Goal: Information Seeking & Learning: Check status

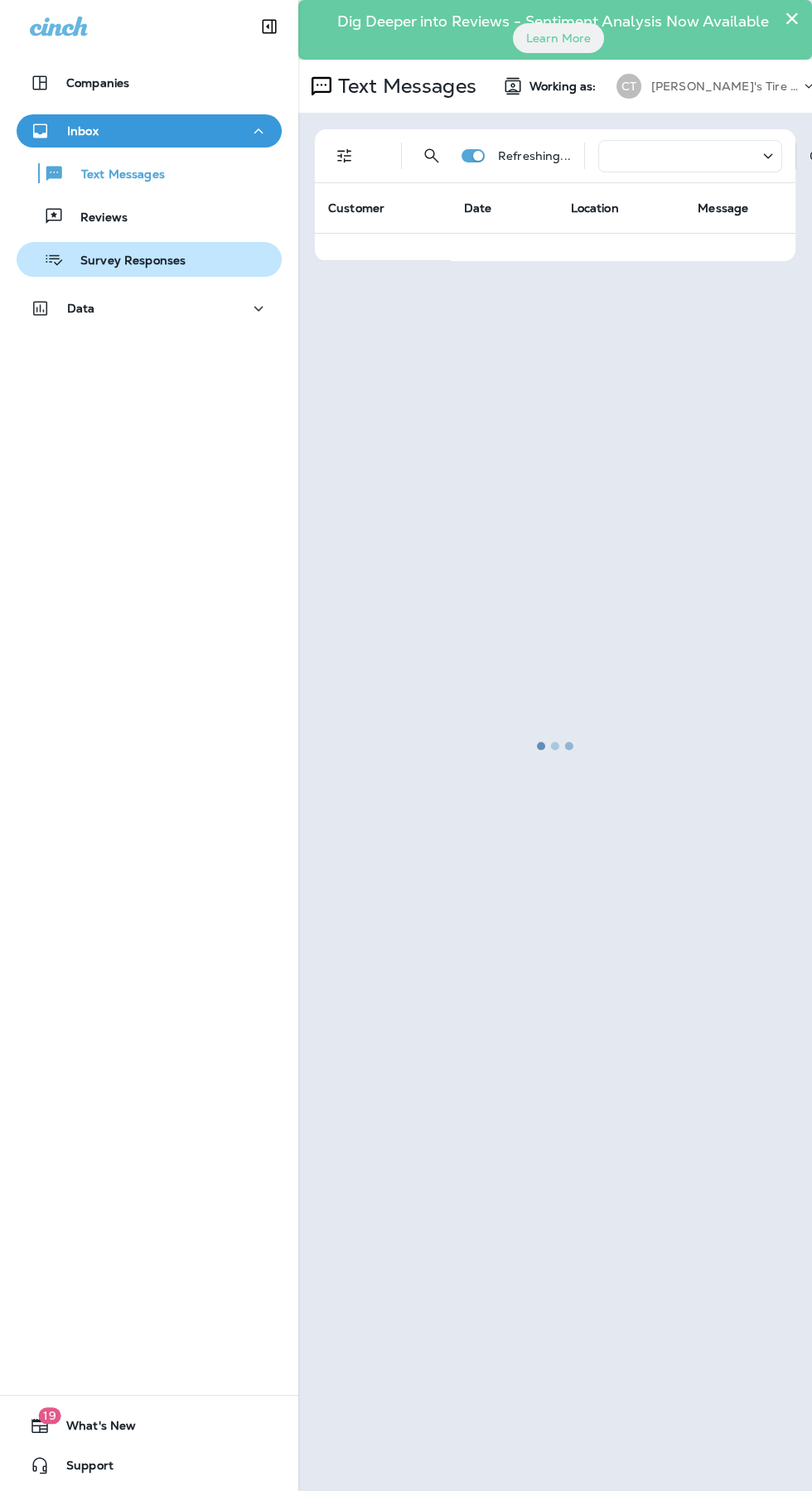
click at [138, 259] on p "Survey Responses" at bounding box center [125, 261] width 121 height 16
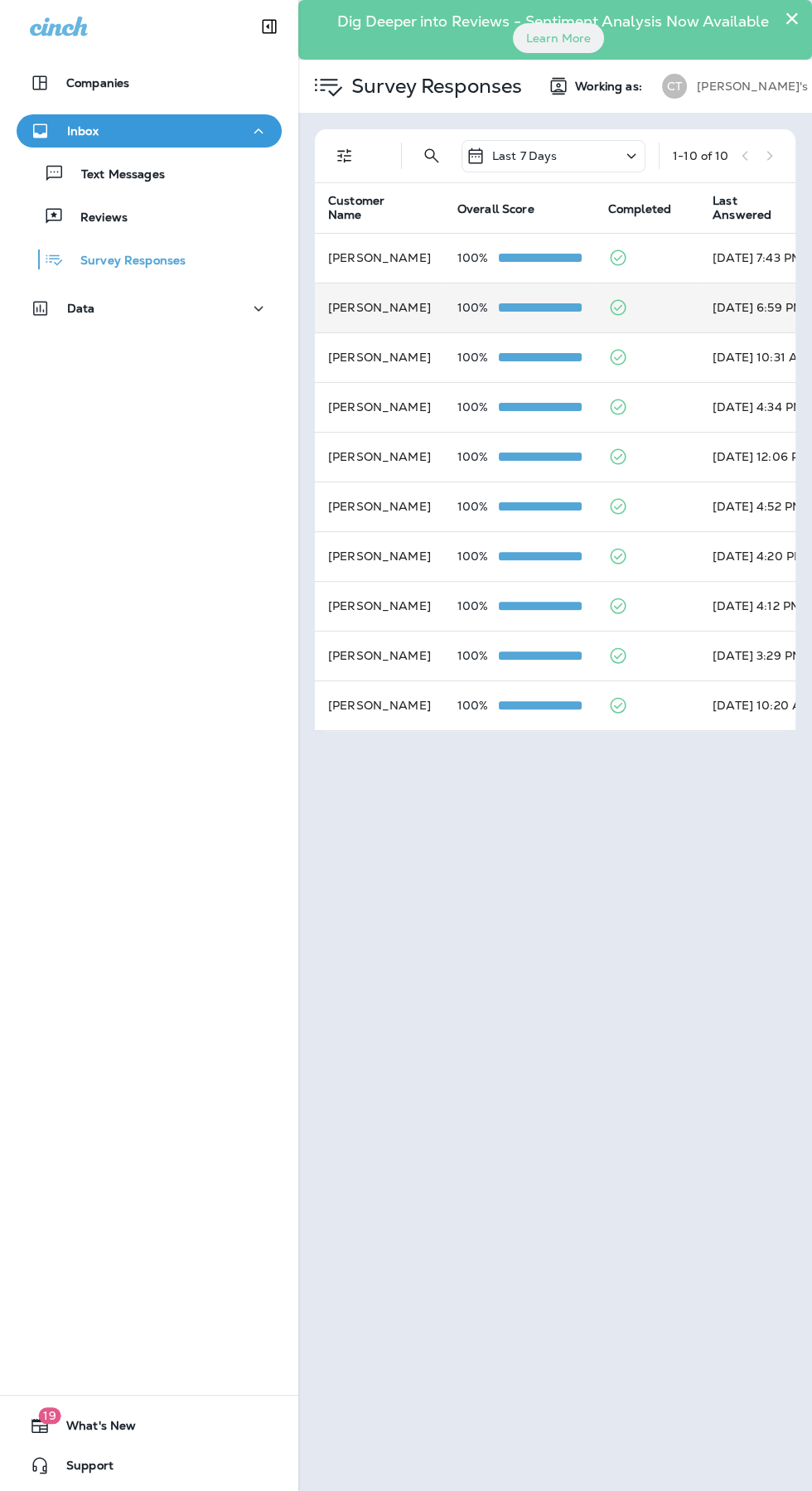
click at [366, 311] on td "[PERSON_NAME]" at bounding box center [379, 307] width 129 height 49
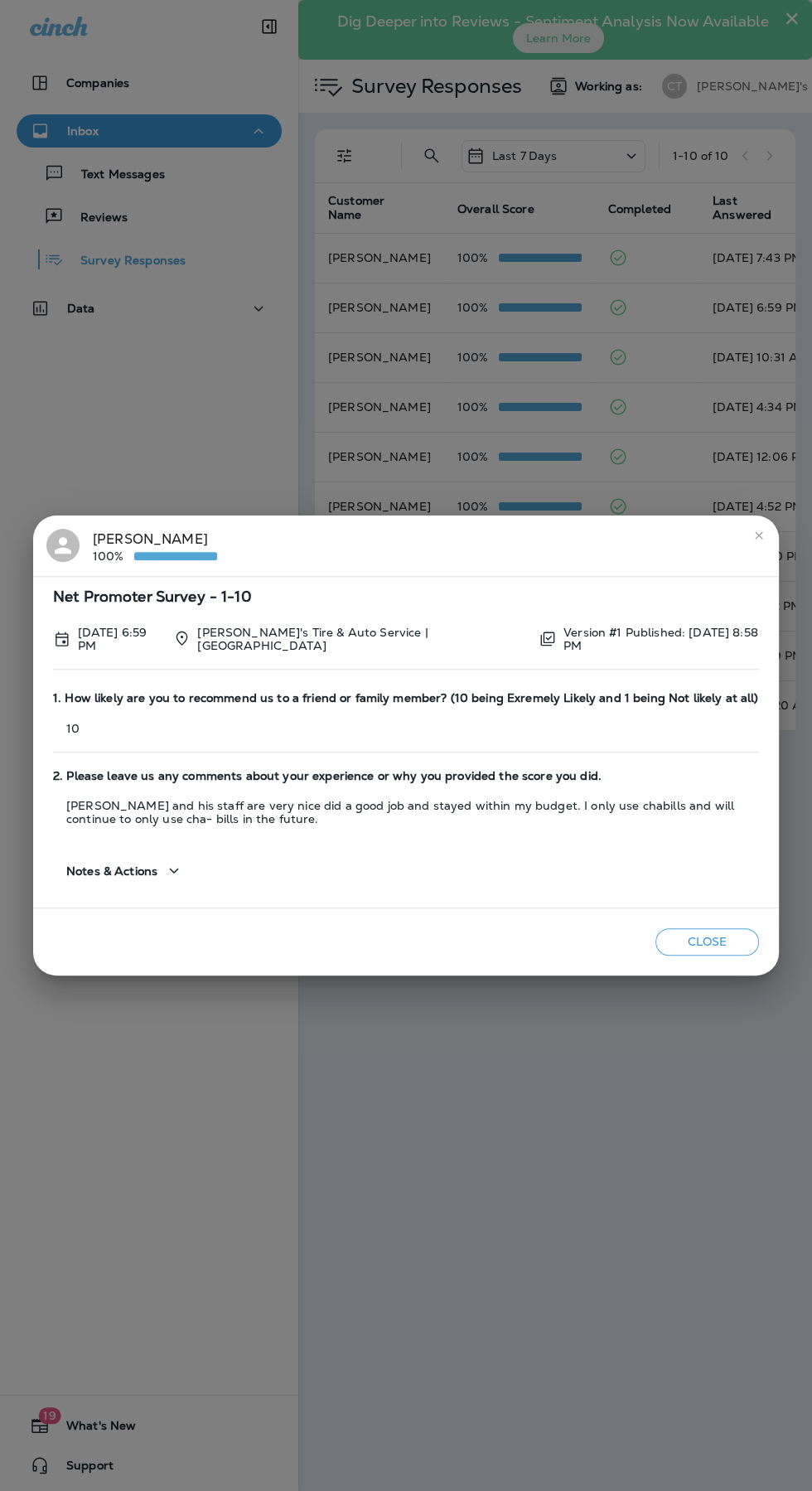
click at [758, 538] on icon "close" at bounding box center [758, 535] width 8 height 8
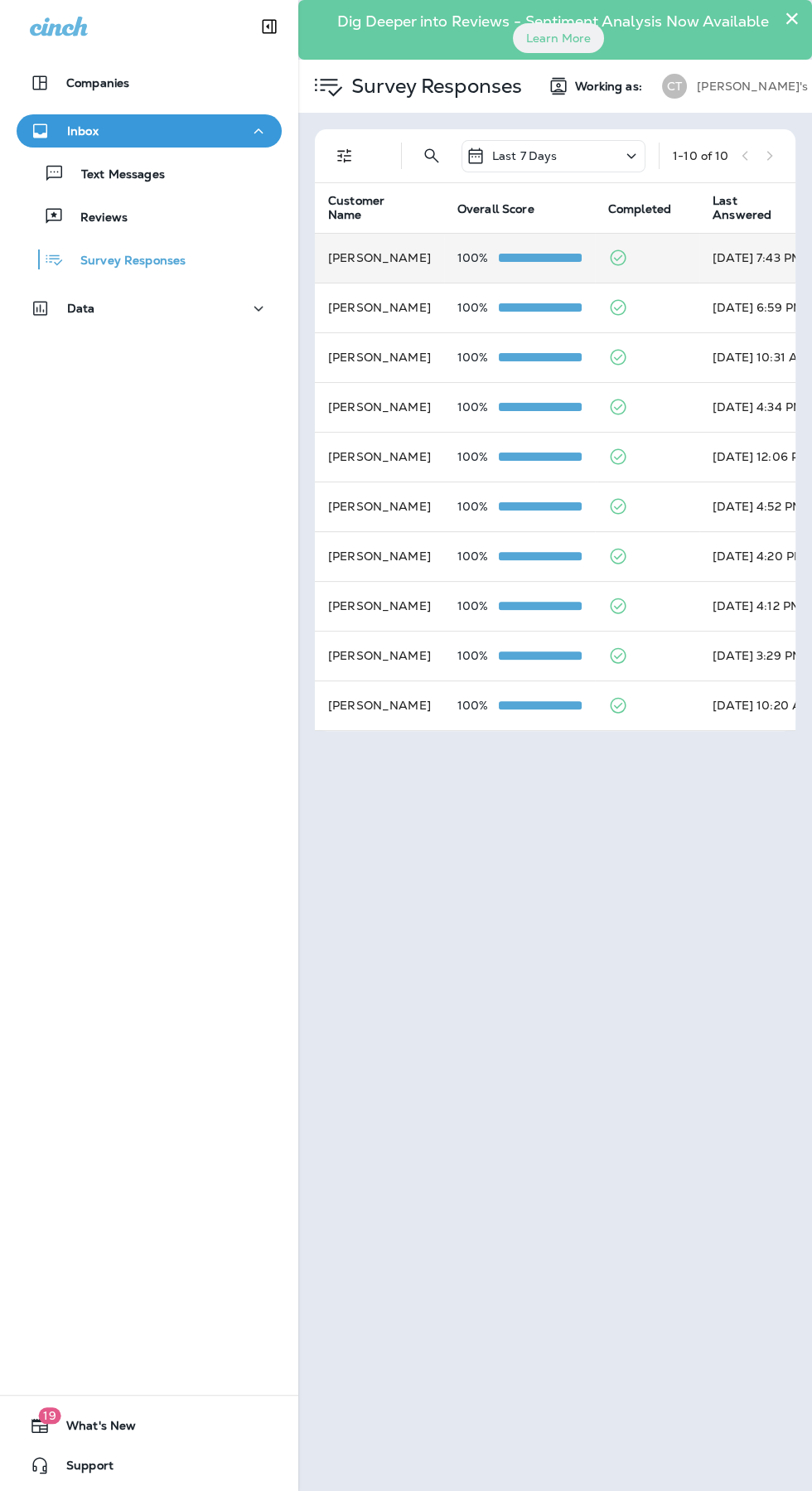
click at [398, 273] on td "[PERSON_NAME]" at bounding box center [379, 257] width 129 height 49
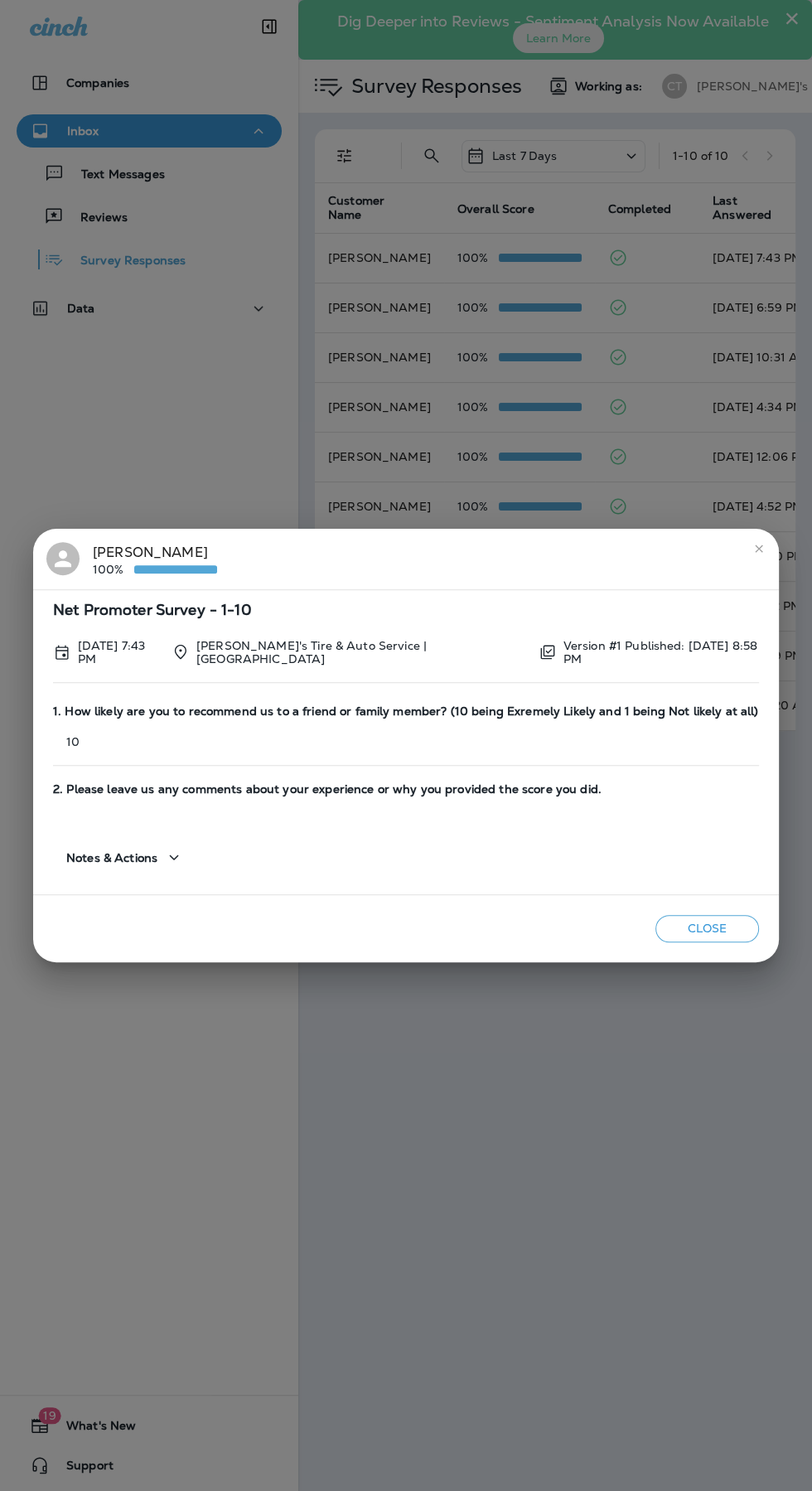
click at [743, 574] on div "[PERSON_NAME] 100%" at bounding box center [405, 560] width 719 height 35
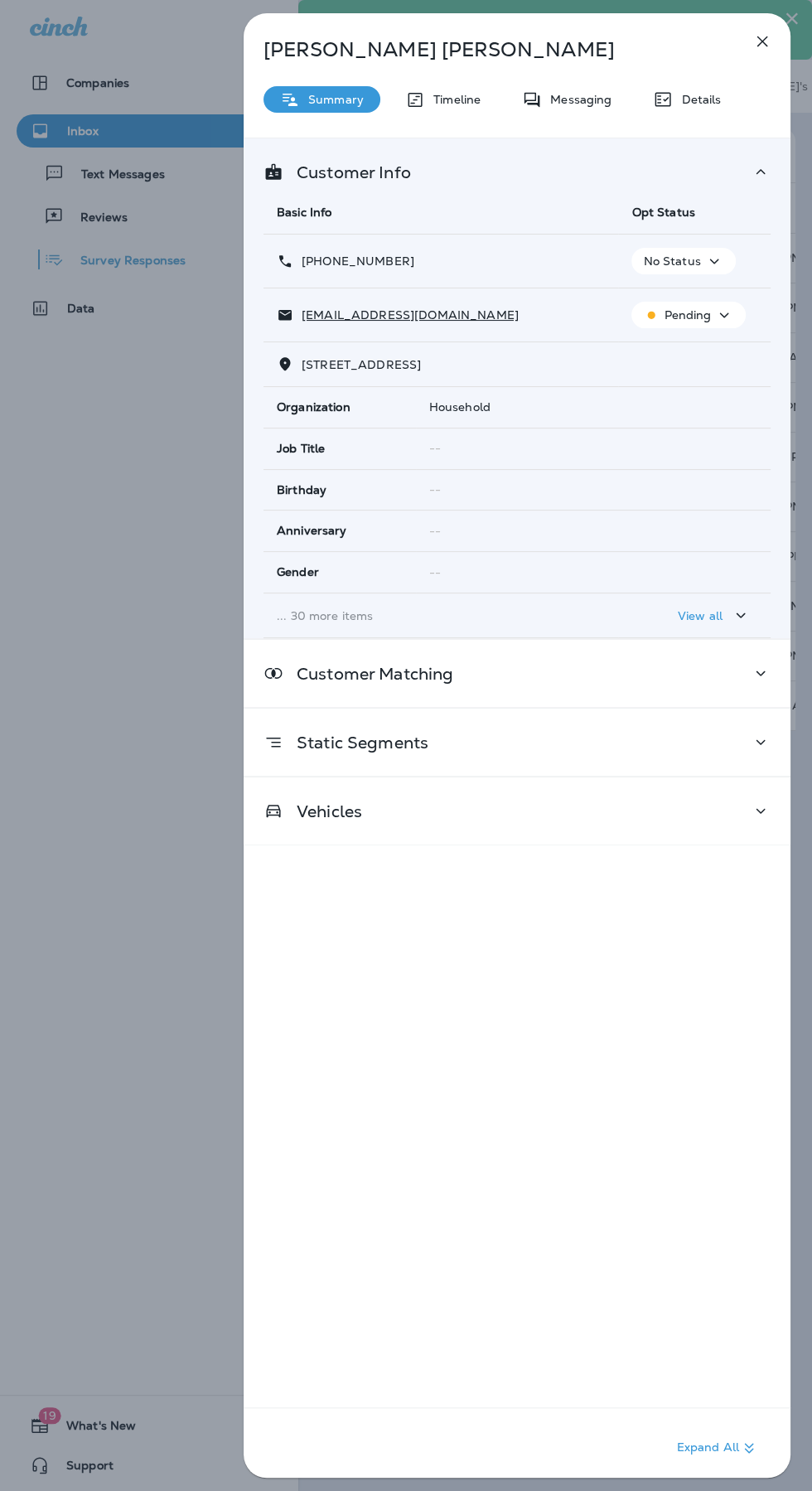
click at [763, 49] on icon "button" at bounding box center [762, 41] width 20 height 20
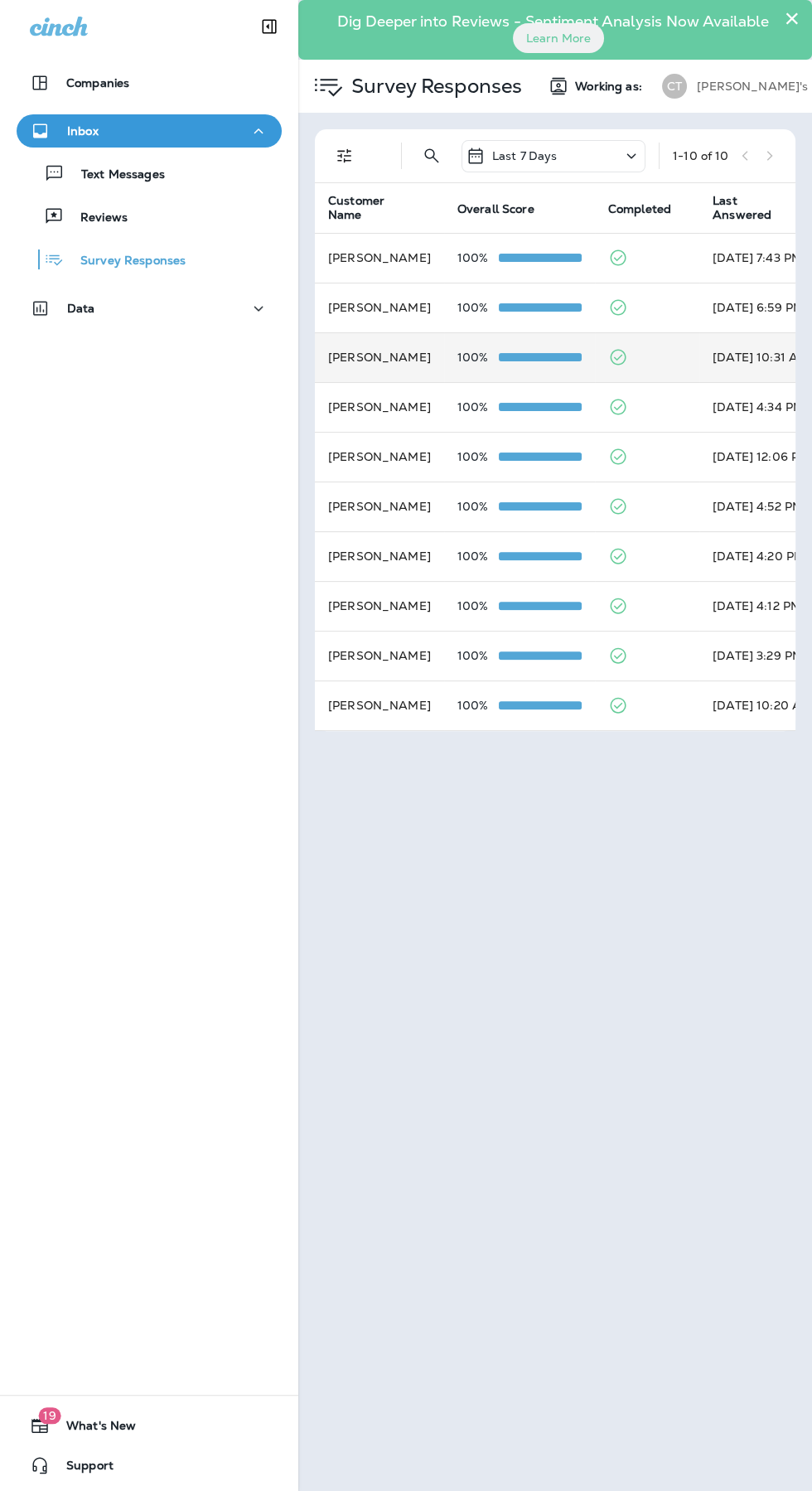
click at [383, 363] on td "[PERSON_NAME]" at bounding box center [379, 357] width 129 height 49
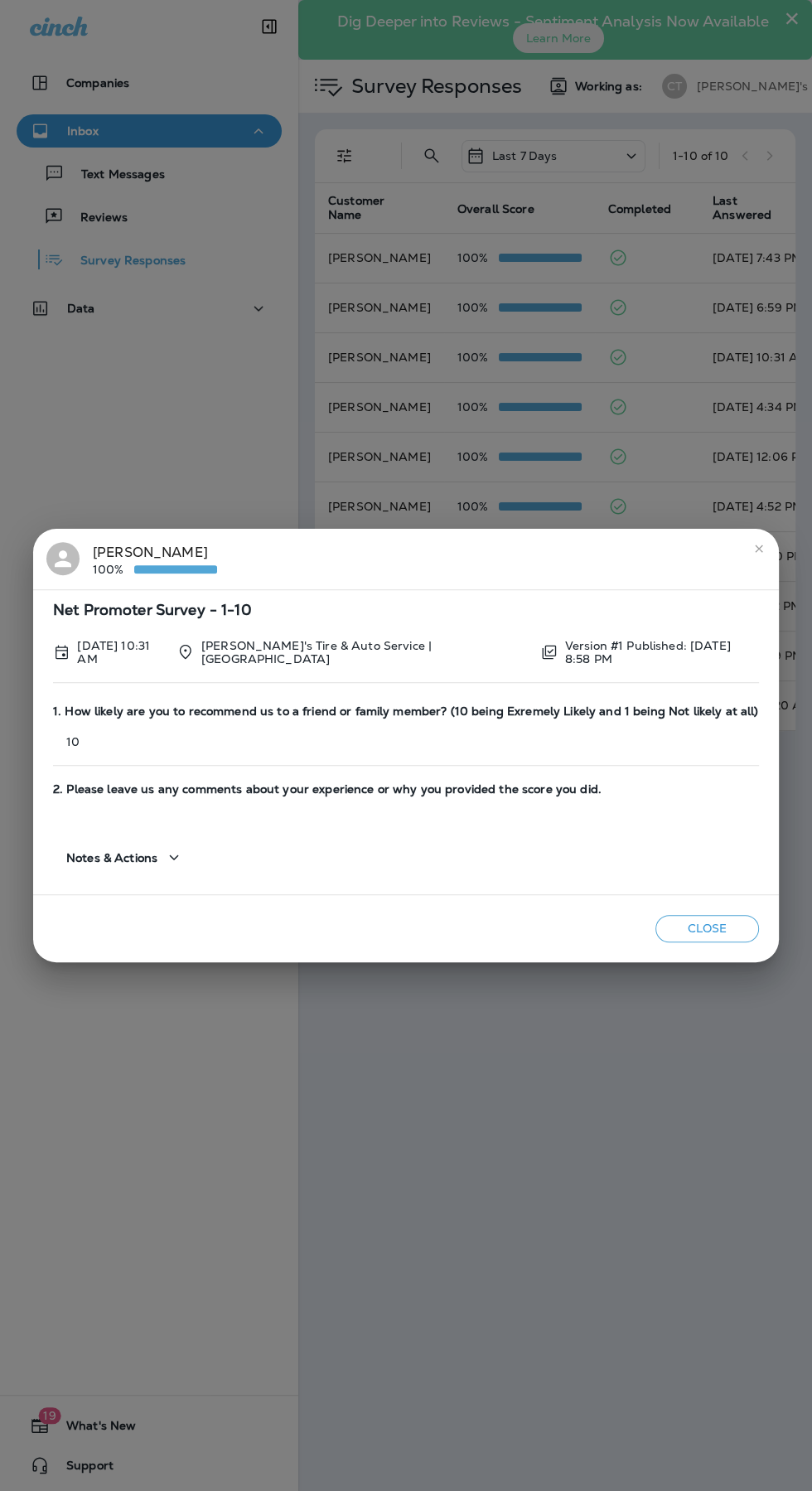
click at [755, 551] on icon "close" at bounding box center [758, 548] width 8 height 8
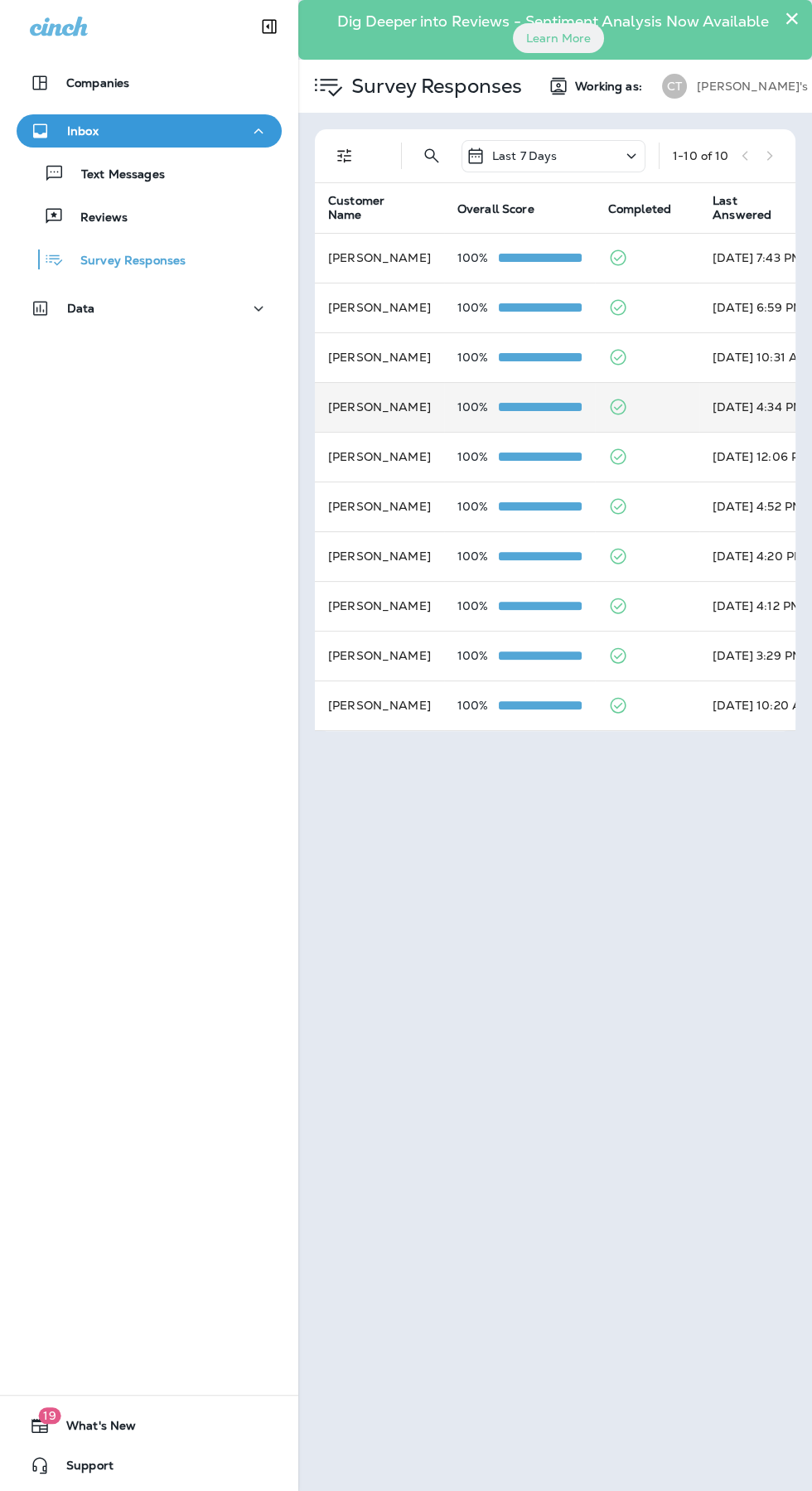
click at [380, 406] on td "[PERSON_NAME]" at bounding box center [379, 406] width 129 height 49
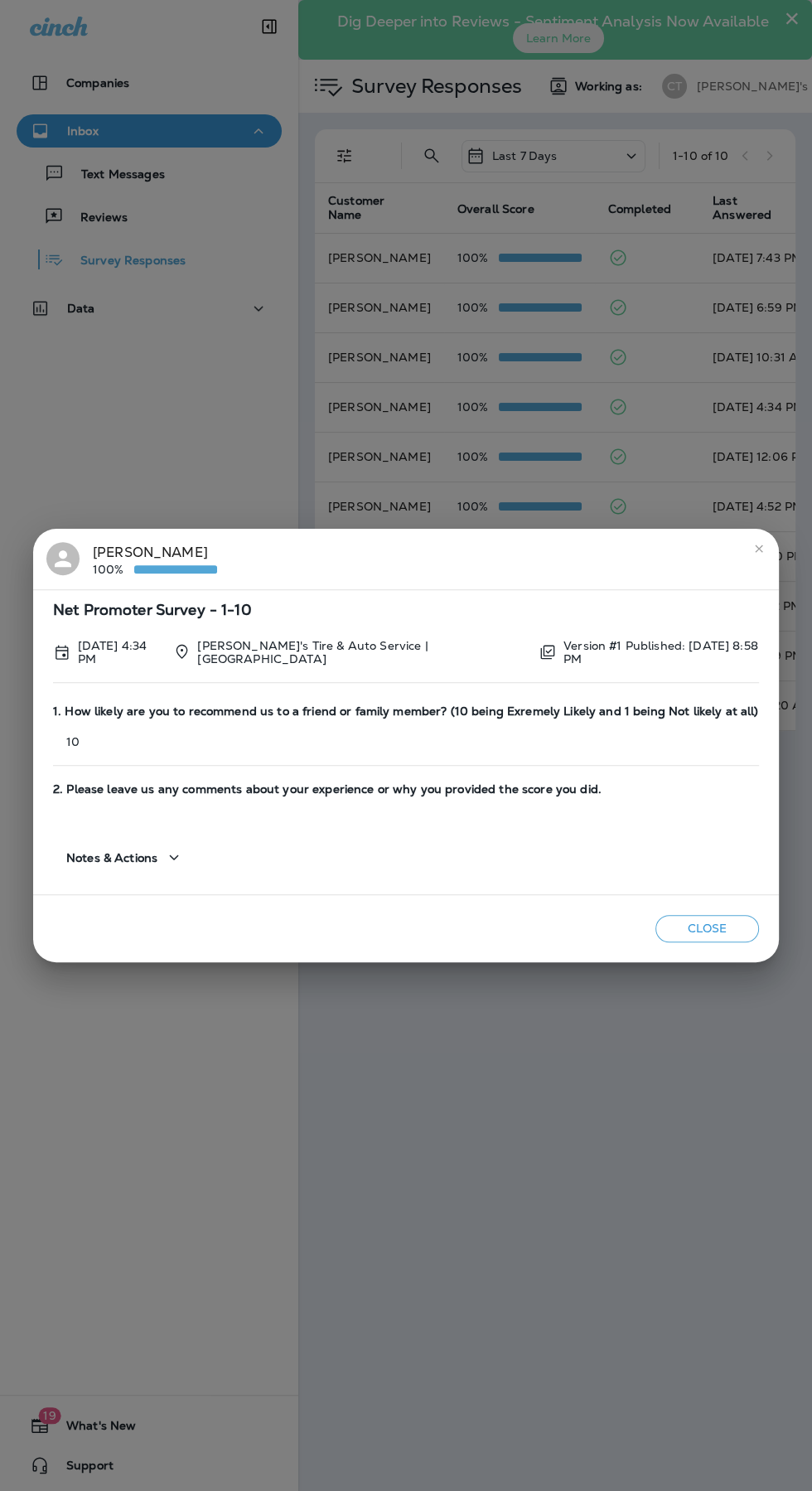
click at [739, 568] on div "[PERSON_NAME] 100%" at bounding box center [405, 560] width 719 height 35
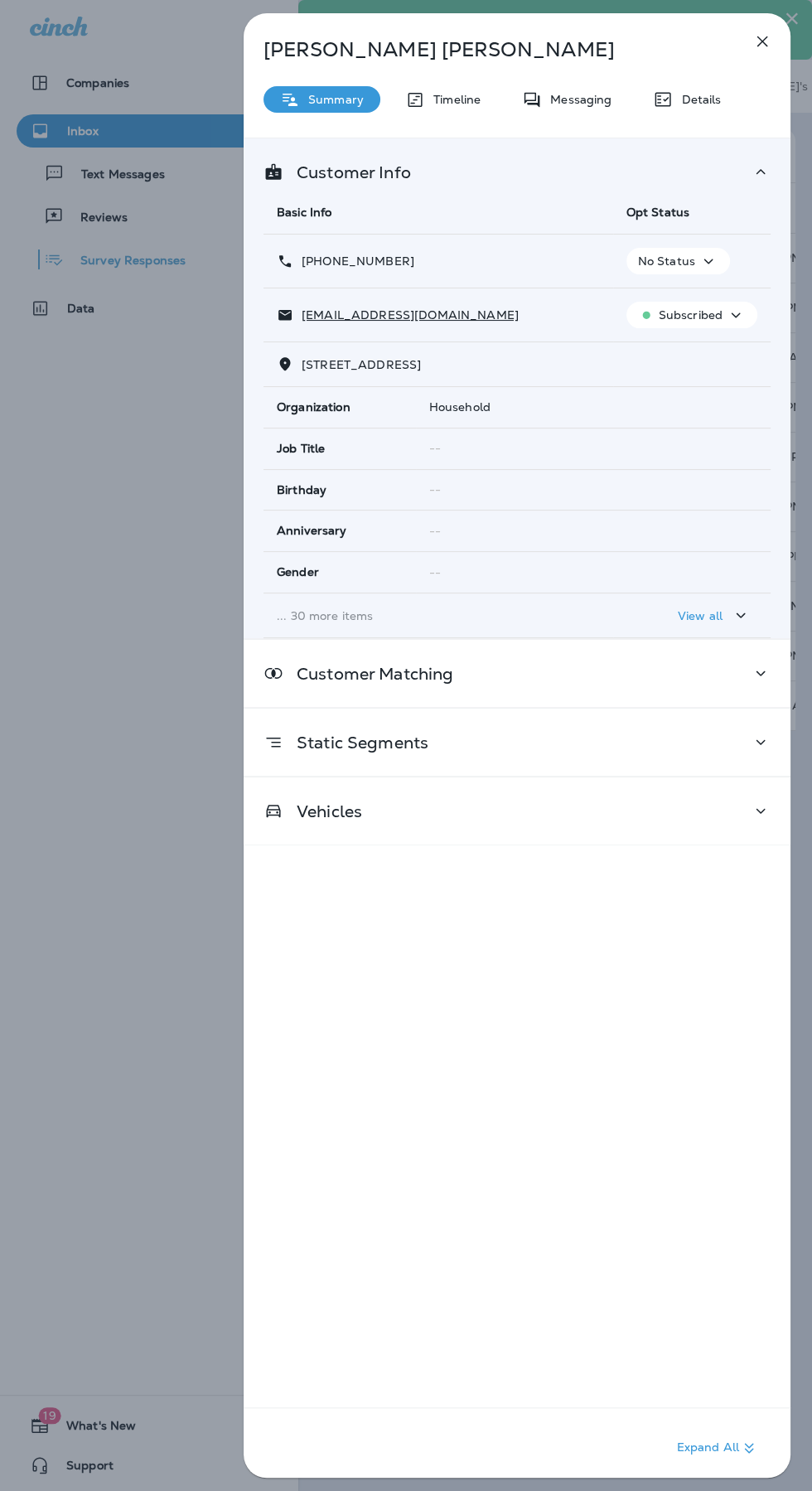
click at [761, 46] on icon "button" at bounding box center [762, 41] width 20 height 20
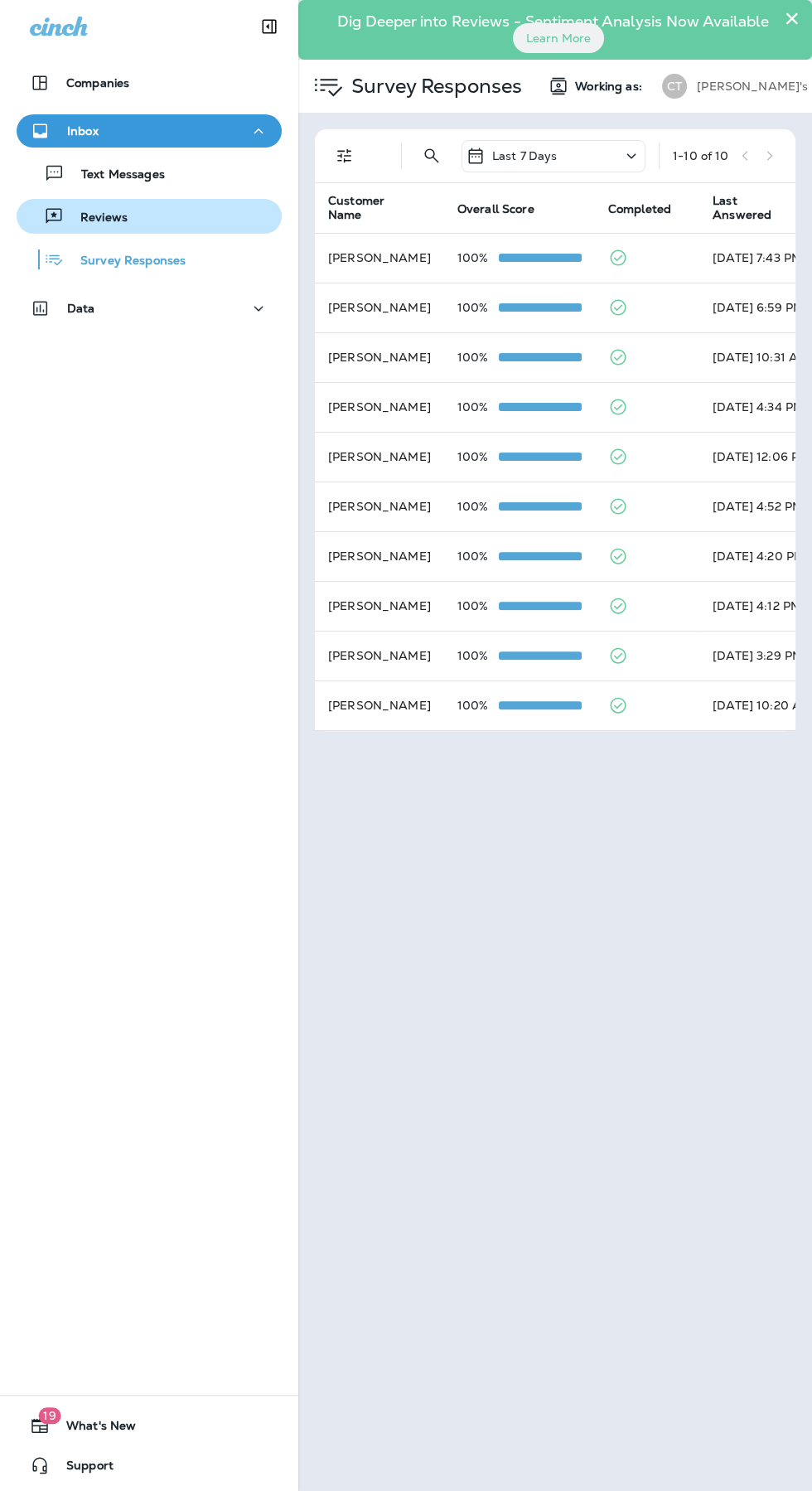
click at [145, 219] on div "Reviews" at bounding box center [149, 216] width 252 height 25
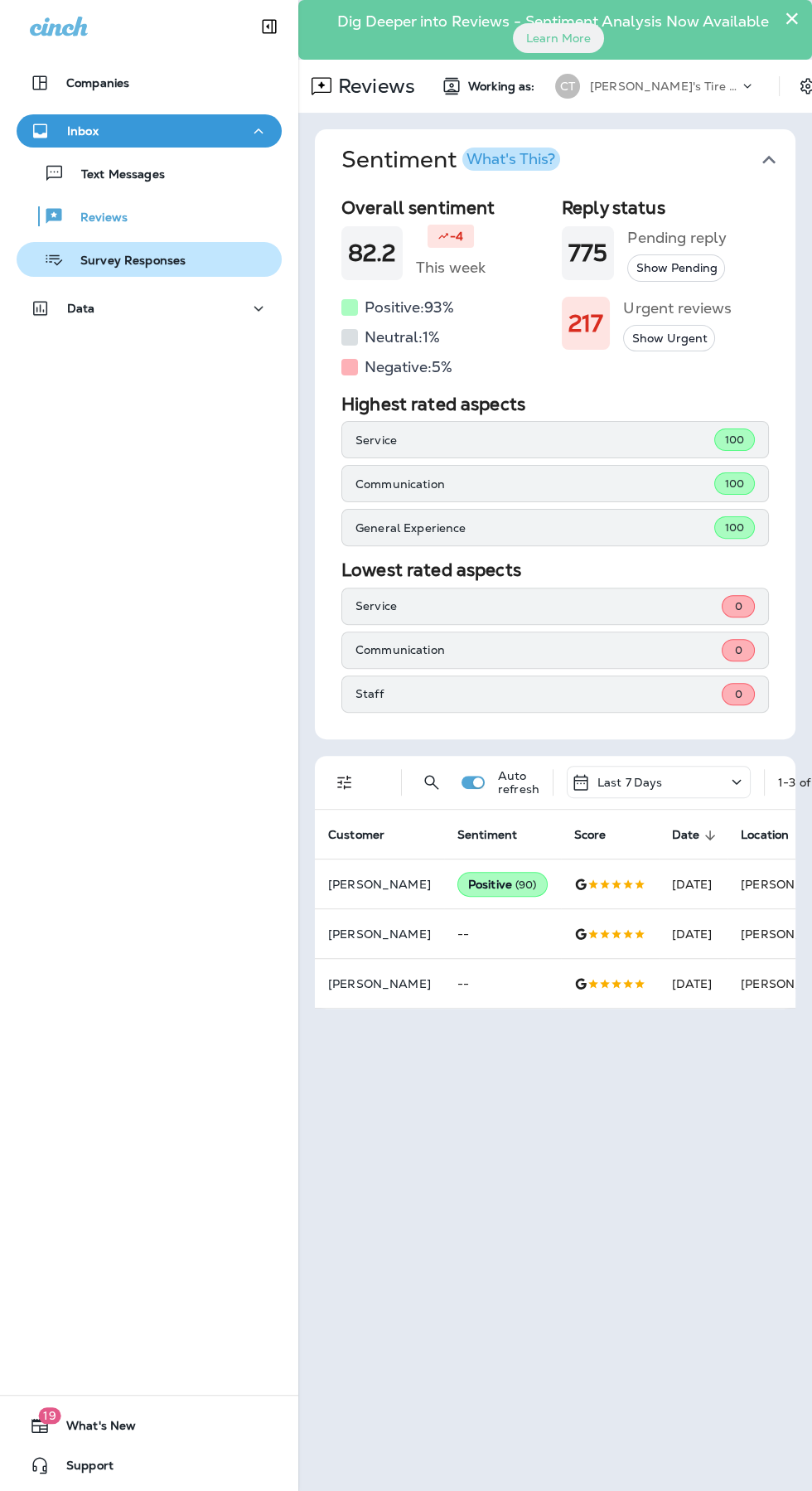
click at [102, 261] on p "Survey Responses" at bounding box center [125, 261] width 121 height 16
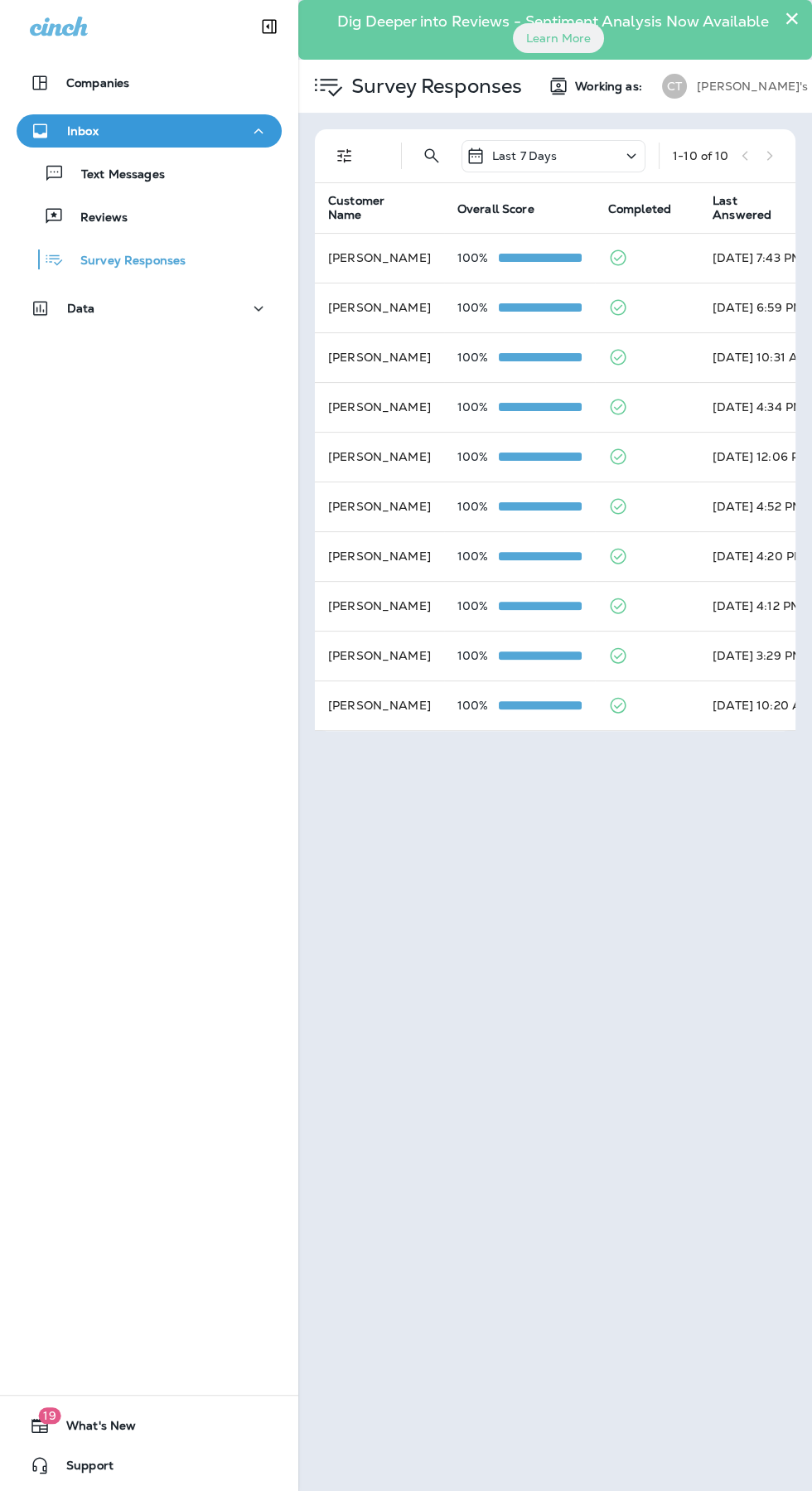
click at [598, 154] on div "Last 7 Days" at bounding box center [553, 155] width 184 height 32
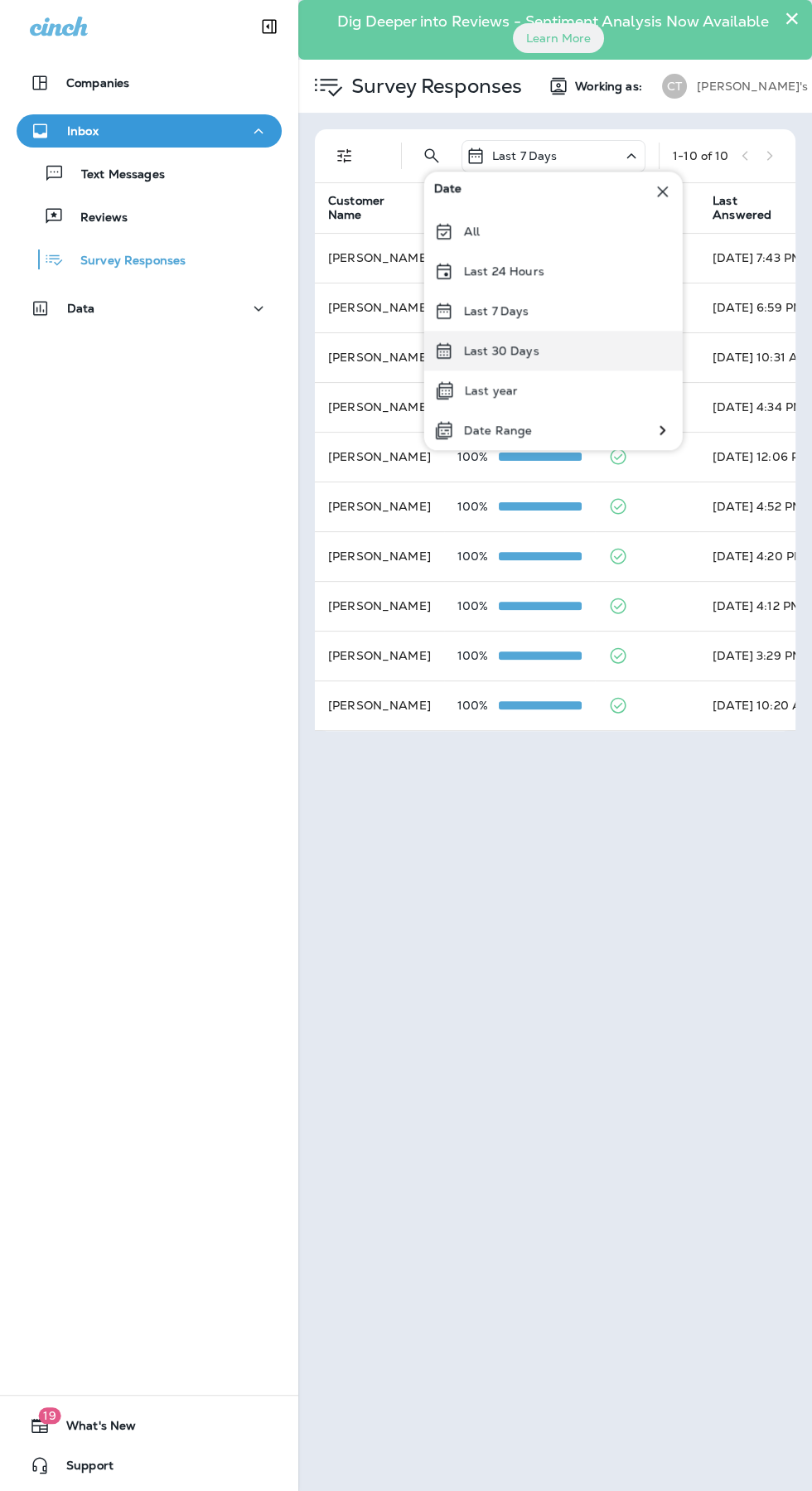
click at [480, 351] on p "Last 30 Days" at bounding box center [501, 350] width 75 height 13
